Goal: Information Seeking & Learning: Check status

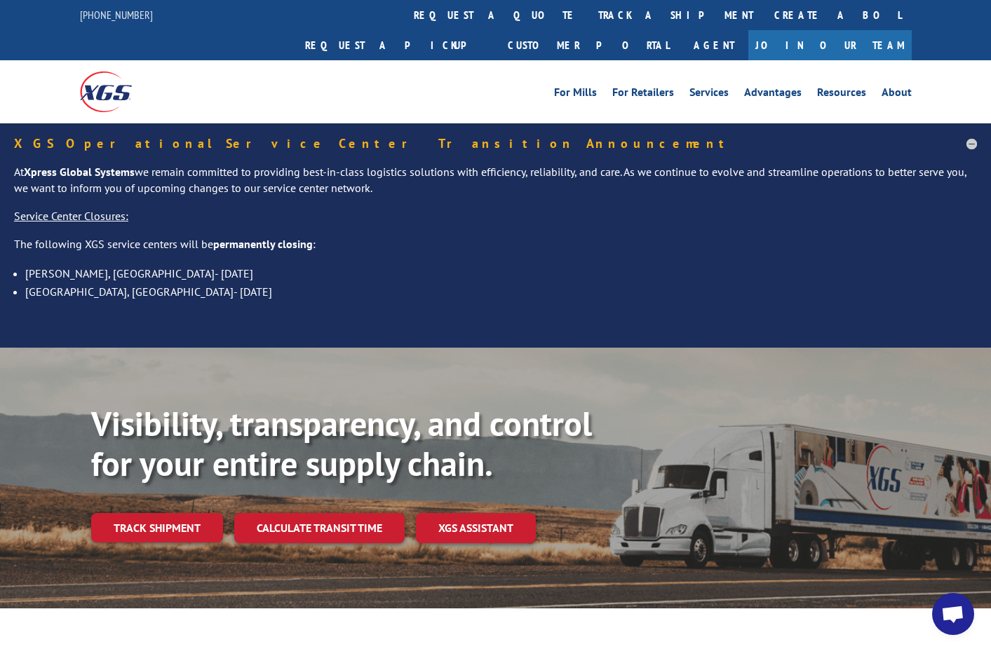
drag, startPoint x: 446, startPoint y: 7, endPoint x: 445, endPoint y: 23, distance: 16.1
click at [588, 8] on link "track a shipment" at bounding box center [676, 15] width 176 height 30
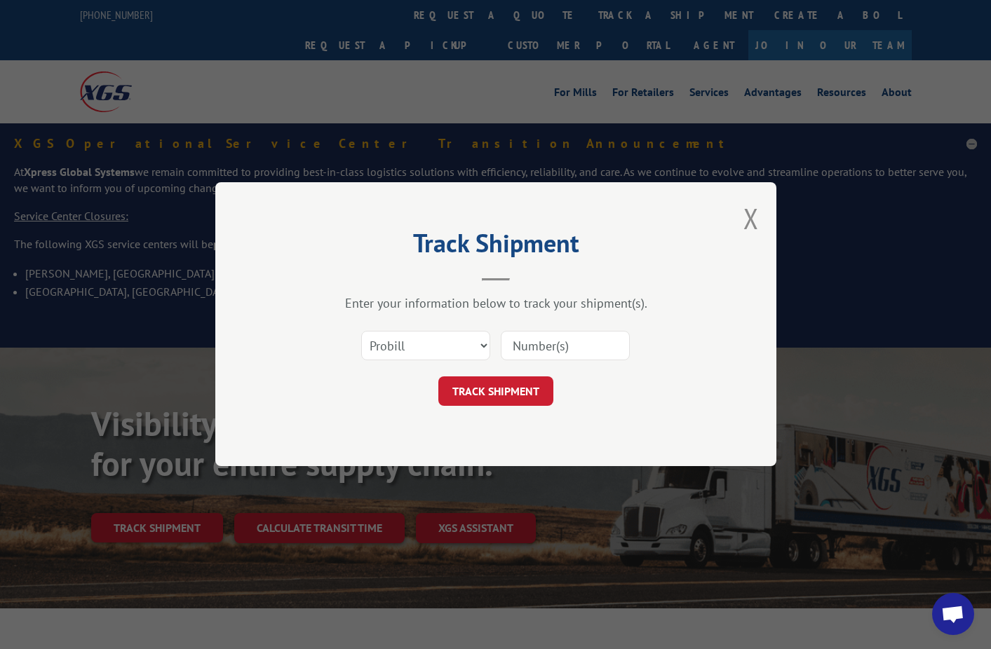
click at [548, 342] on input at bounding box center [565, 346] width 129 height 29
paste input "16928474"
type input "16928474"
click at [507, 392] on button "TRACK SHIPMENT" at bounding box center [495, 391] width 115 height 29
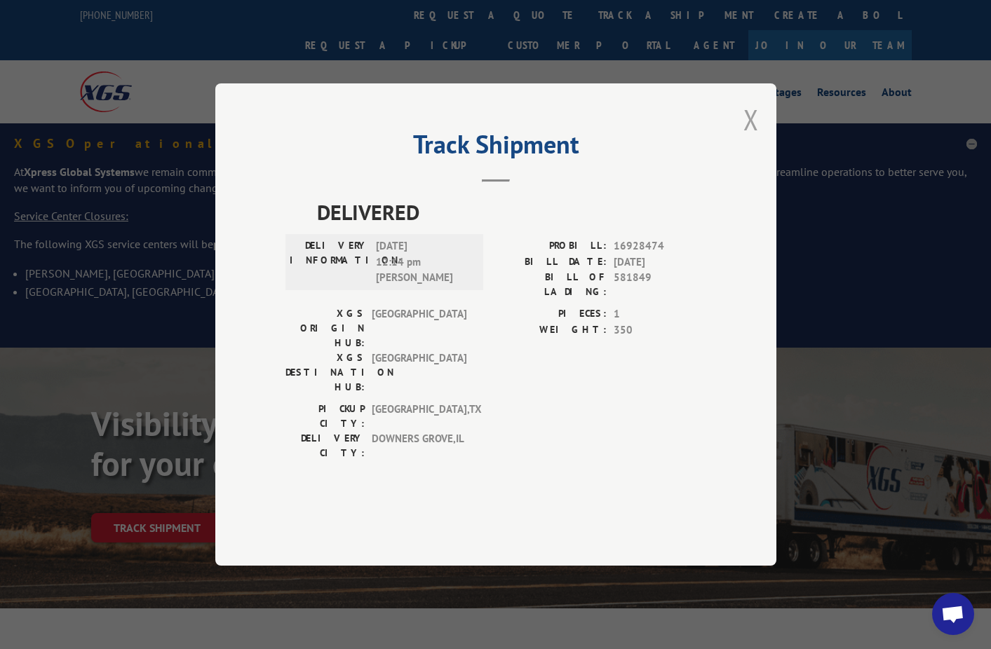
click at [752, 138] on button "Close modal" at bounding box center [750, 119] width 15 height 37
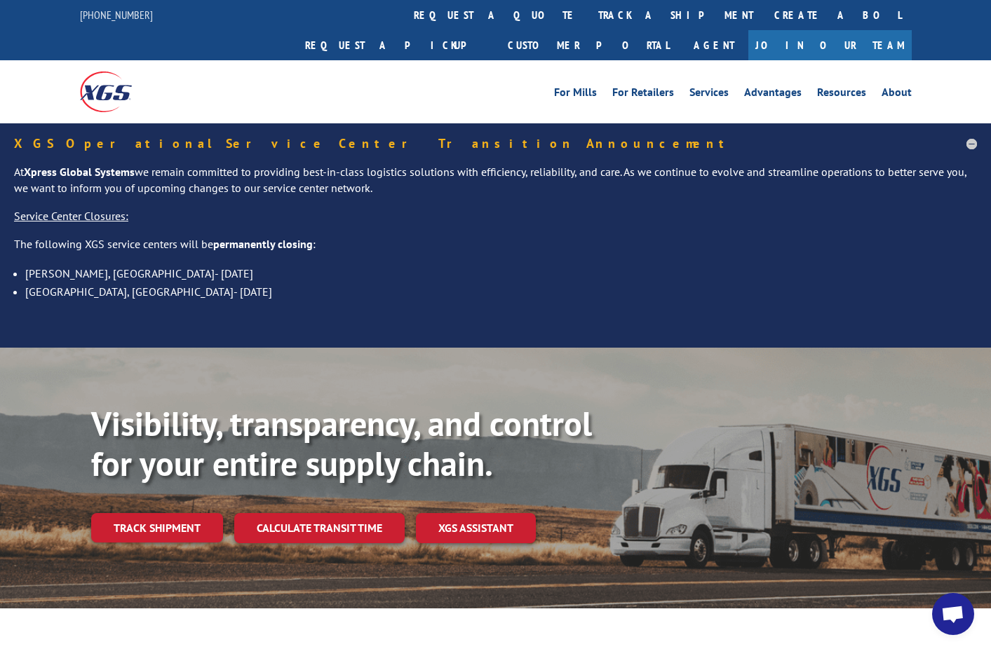
click at [588, 18] on link "track a shipment" at bounding box center [676, 15] width 176 height 30
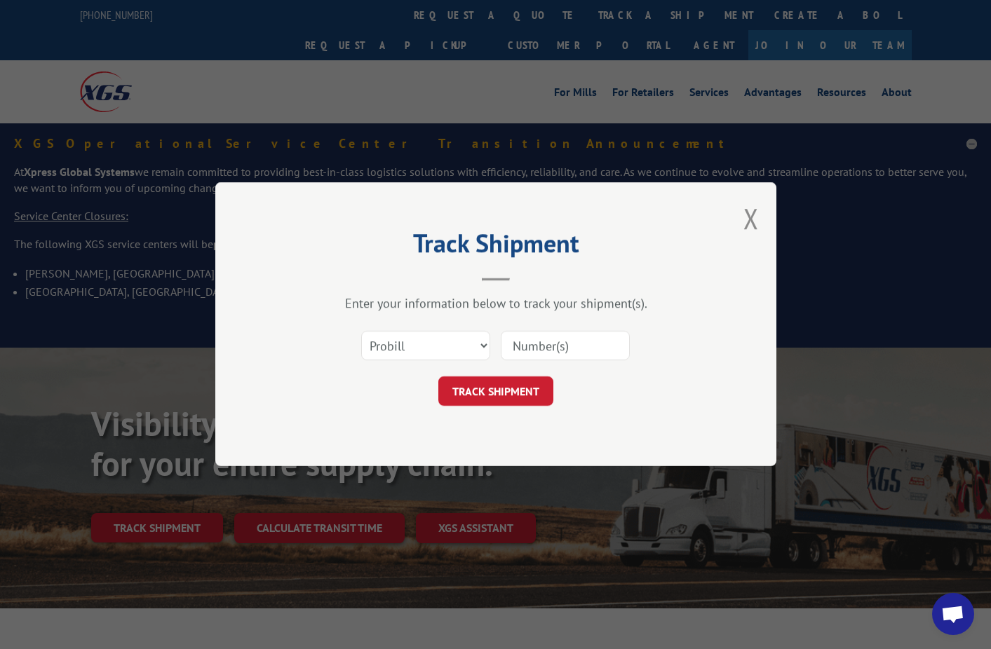
click at [548, 351] on input at bounding box center [565, 346] width 129 height 29
paste input "16928474"
type input "16928474"
click at [514, 393] on button "TRACK SHIPMENT" at bounding box center [495, 391] width 115 height 29
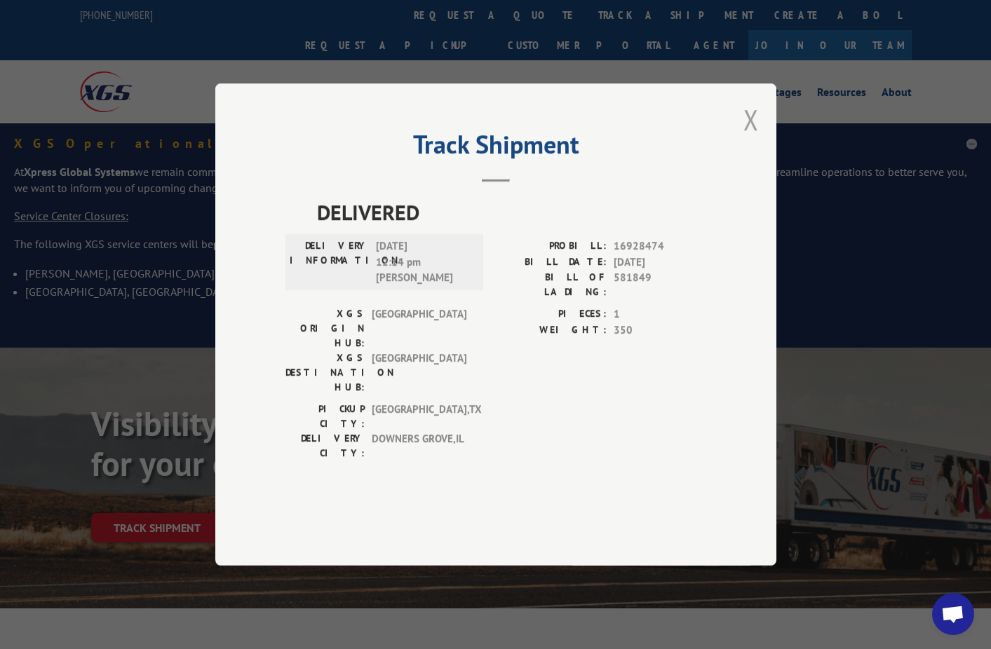
click at [750, 138] on button "Close modal" at bounding box center [750, 119] width 15 height 37
